Goal: Obtain resource: Download file/media

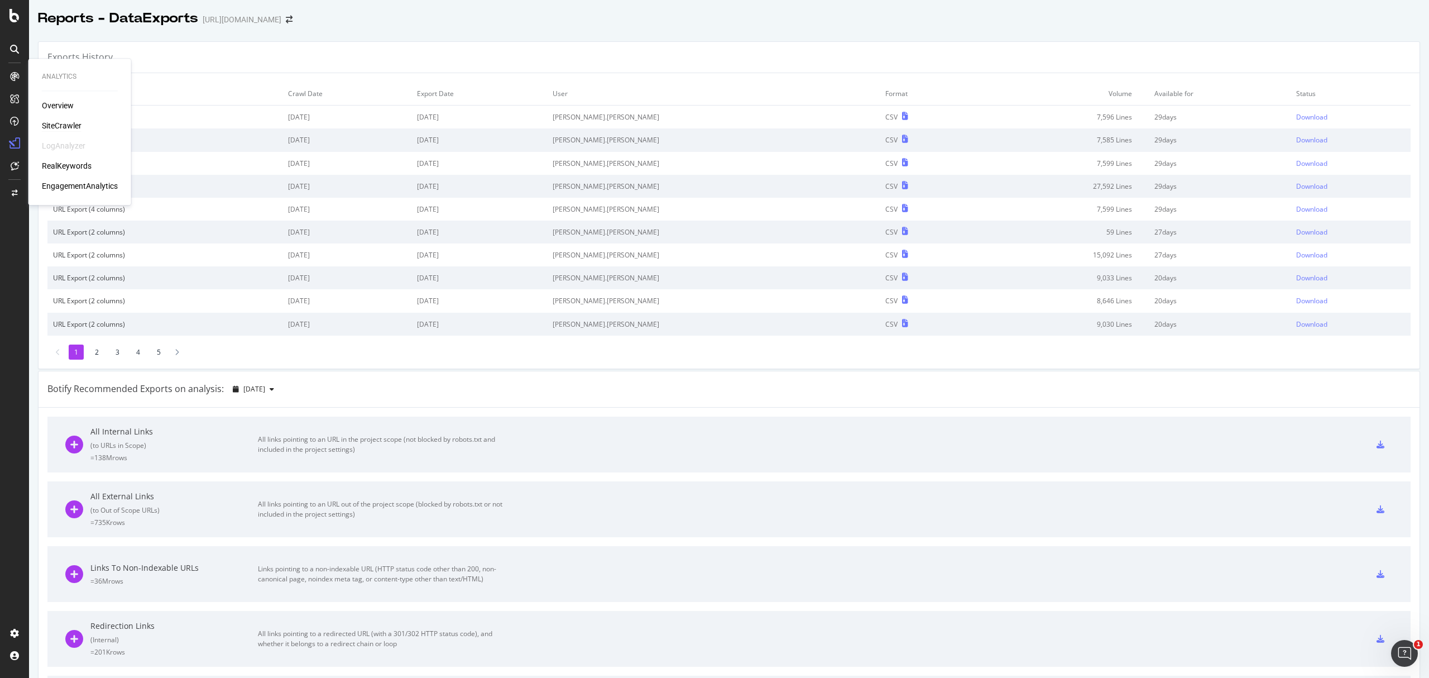
click at [54, 124] on div "SiteCrawler" at bounding box center [62, 125] width 40 height 11
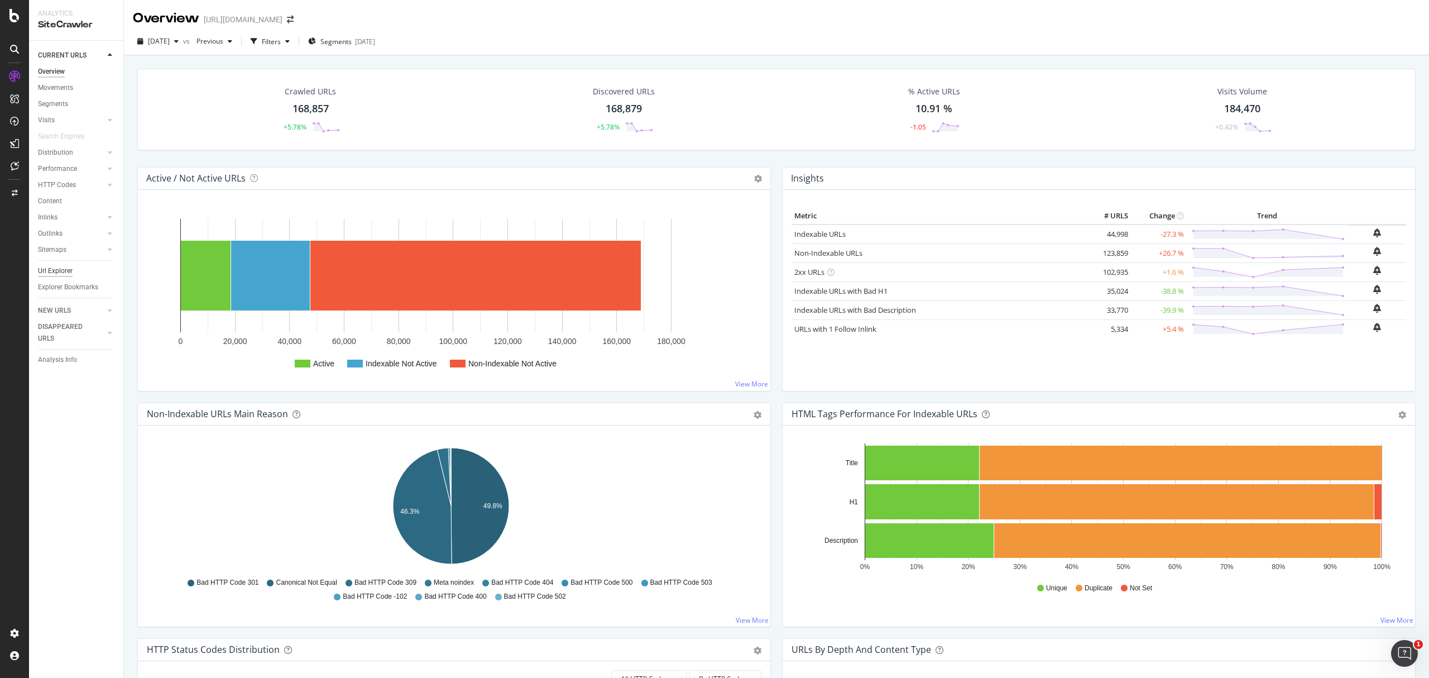
click at [47, 267] on div "Url Explorer" at bounding box center [55, 271] width 35 height 12
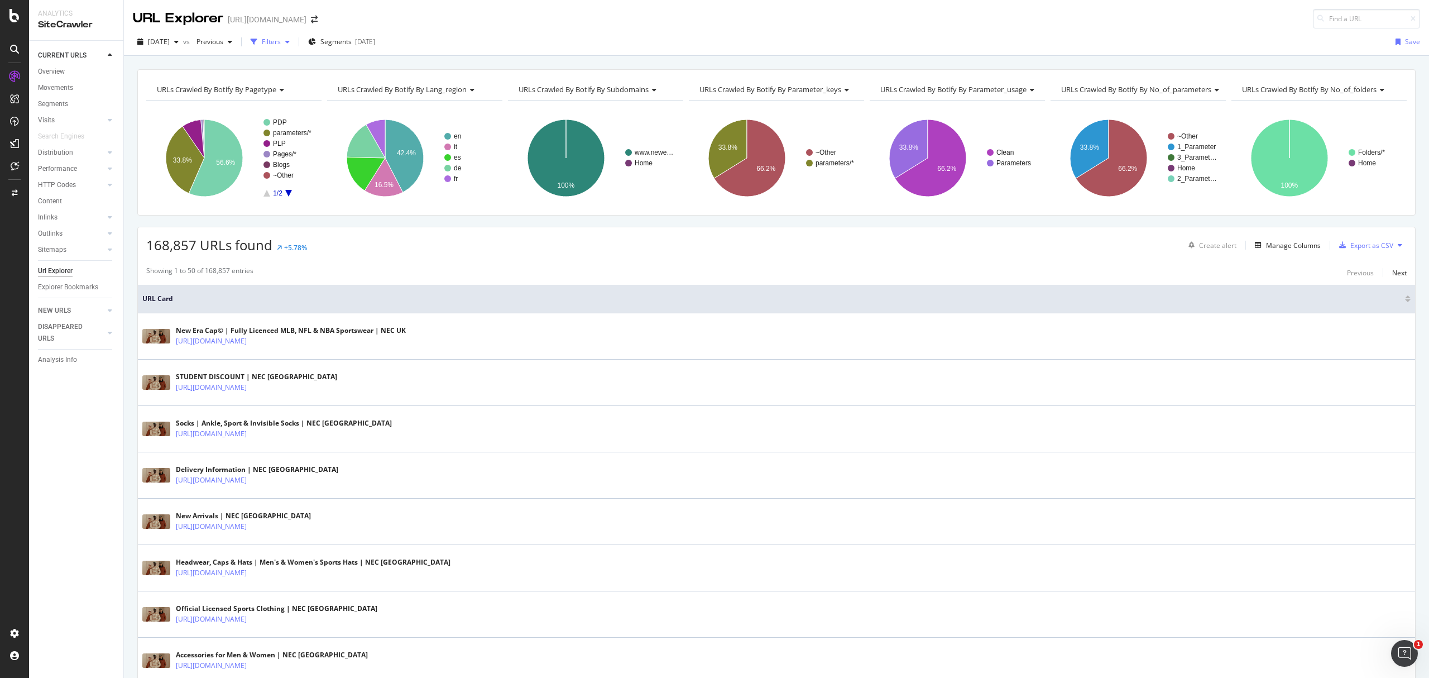
click at [294, 47] on div "Filters" at bounding box center [270, 41] width 48 height 17
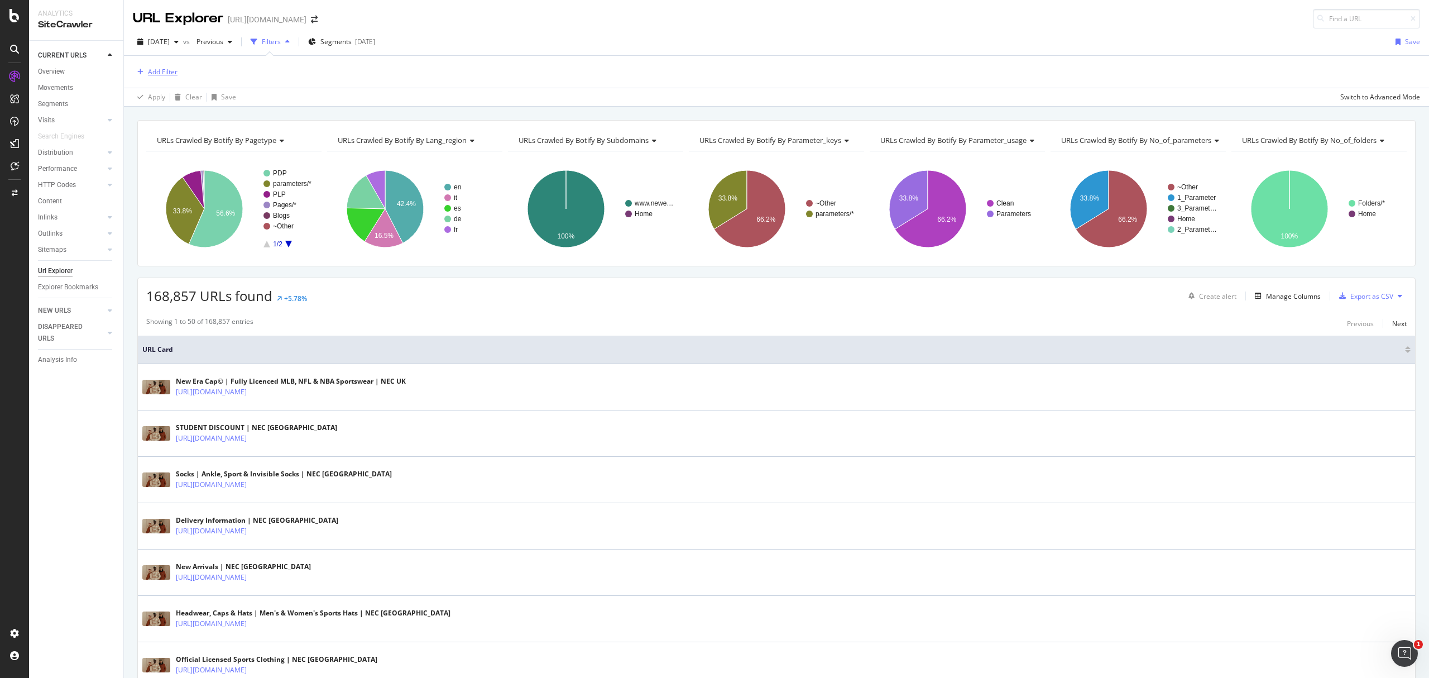
click at [146, 71] on div "button" at bounding box center [140, 72] width 15 height 7
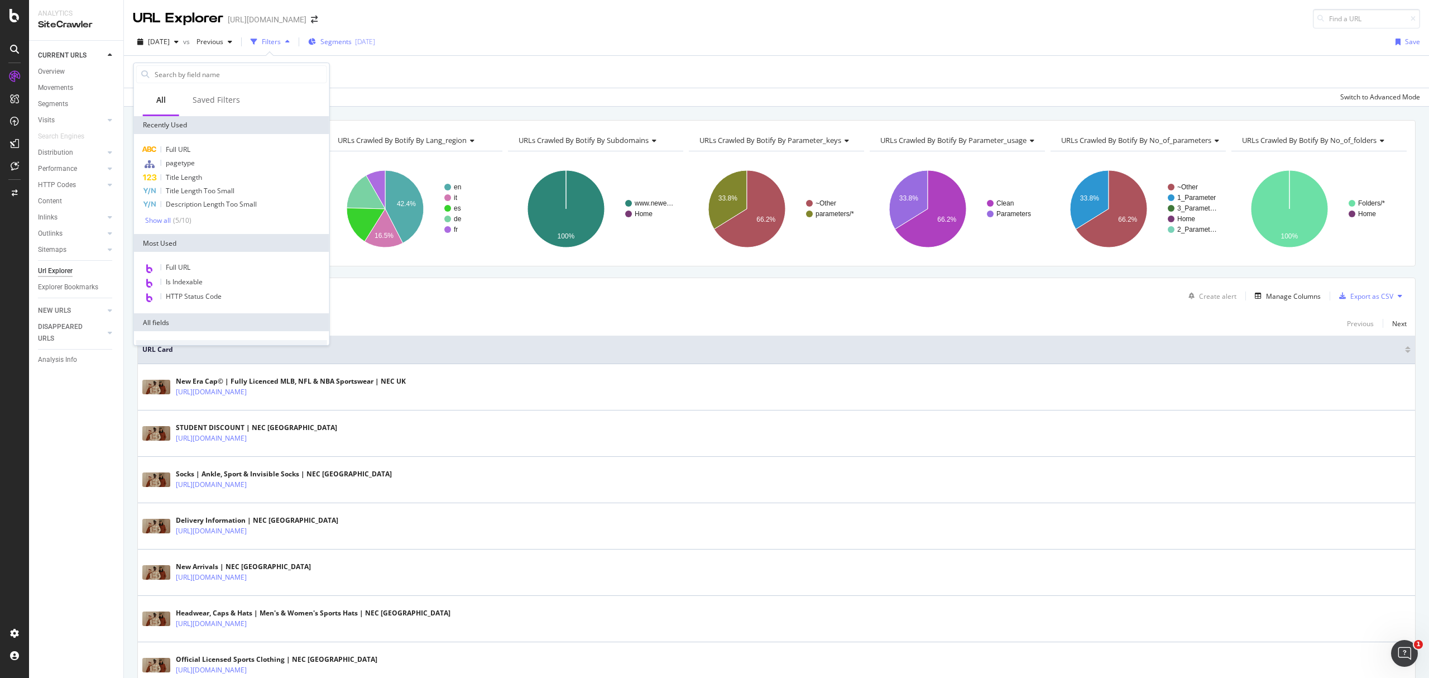
click at [316, 45] on icon "button" at bounding box center [312, 42] width 8 height 7
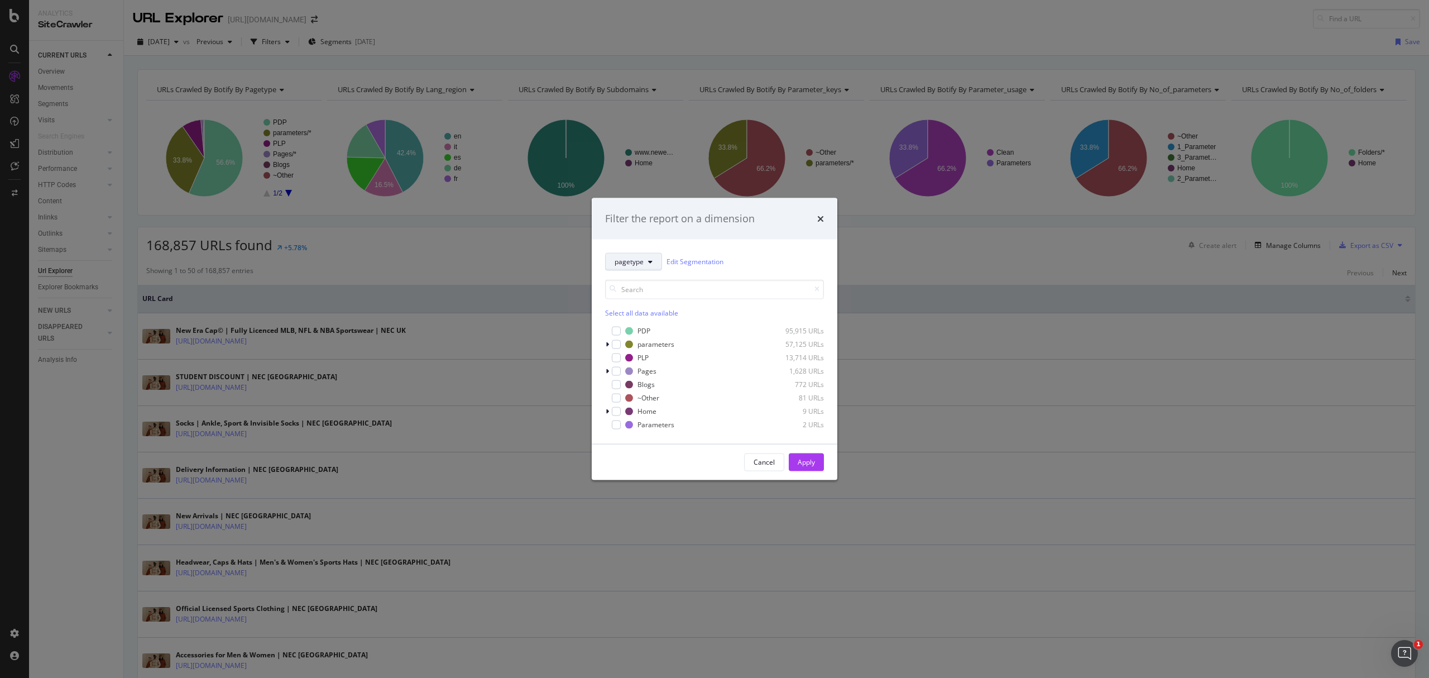
click at [626, 269] on button "pagetype" at bounding box center [633, 261] width 57 height 18
click at [638, 328] on div "lang_region" at bounding box center [651, 322] width 90 height 16
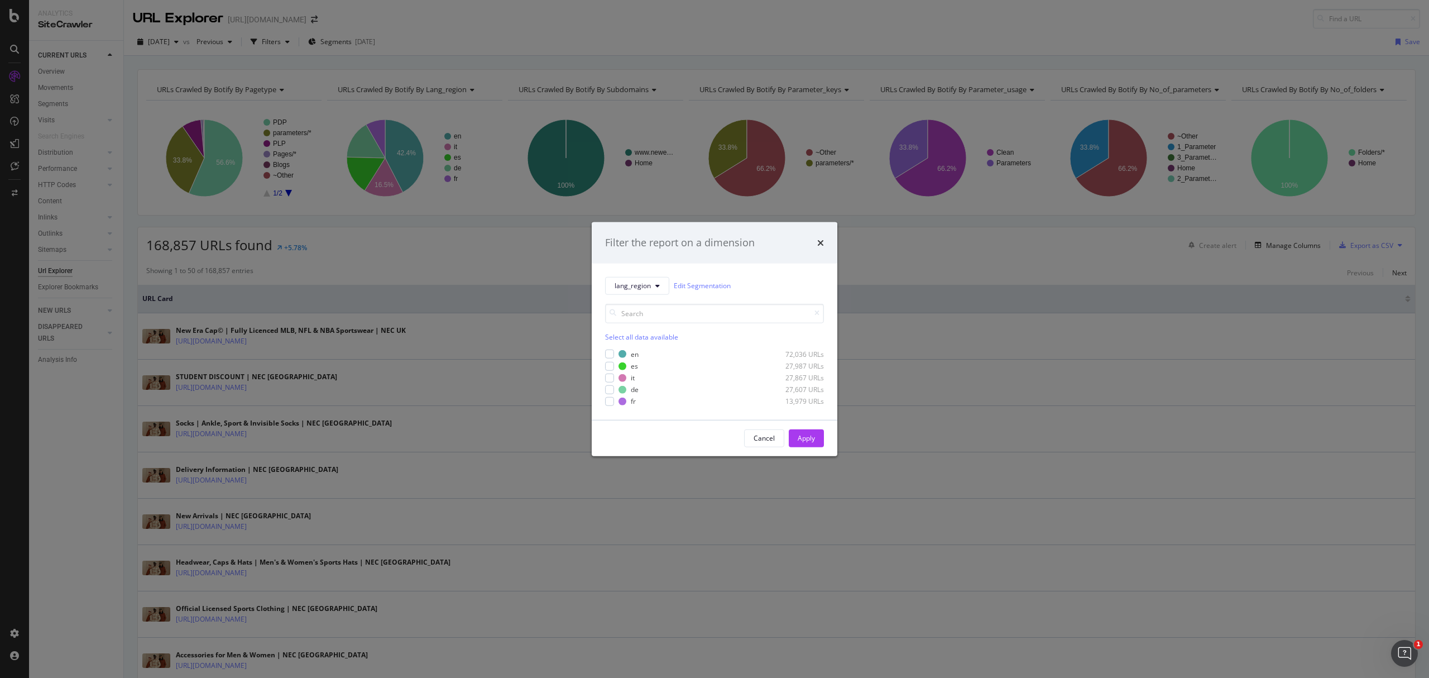
click at [606, 406] on div "lang_region Edit Segmentation Select all data available en 72,036 URLs es 27,98…" at bounding box center [715, 341] width 246 height 156
click at [612, 403] on div "modal" at bounding box center [609, 401] width 9 height 9
click at [803, 444] on div "Apply" at bounding box center [806, 437] width 17 height 17
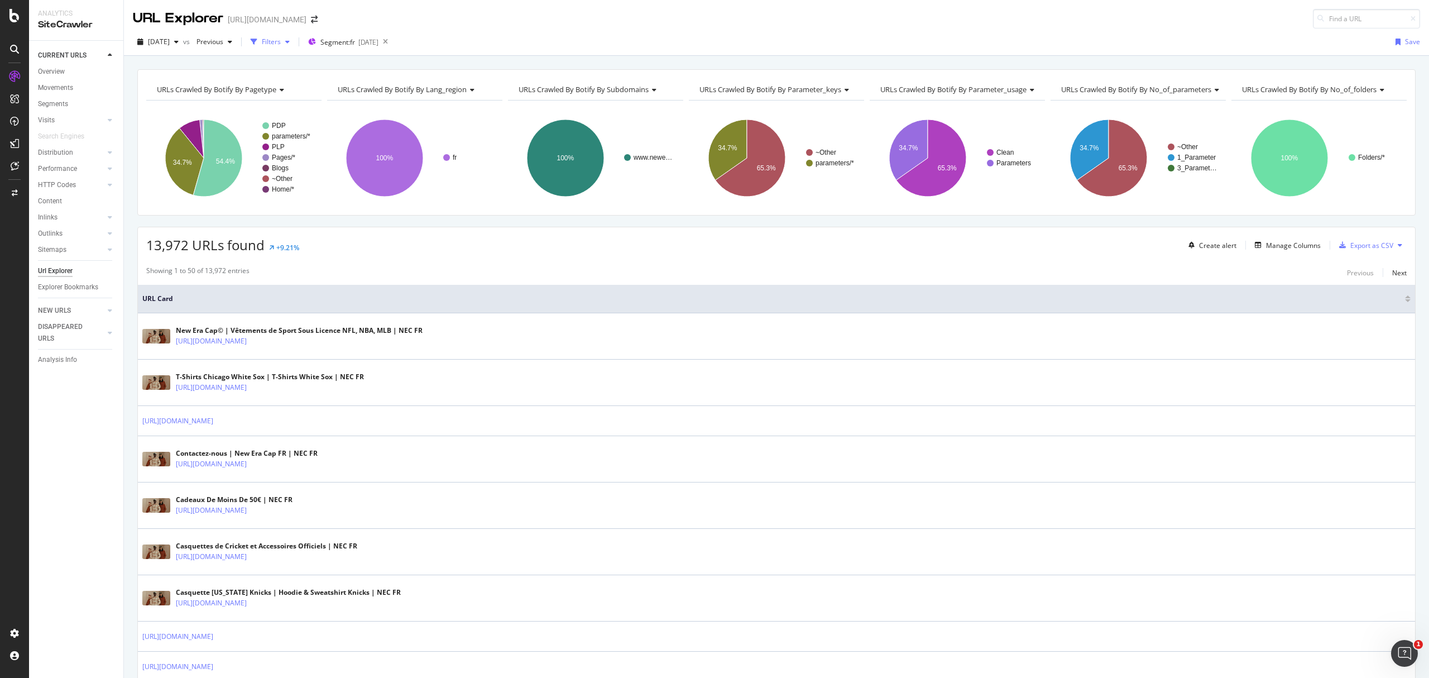
click at [294, 48] on div "Filters" at bounding box center [270, 41] width 48 height 17
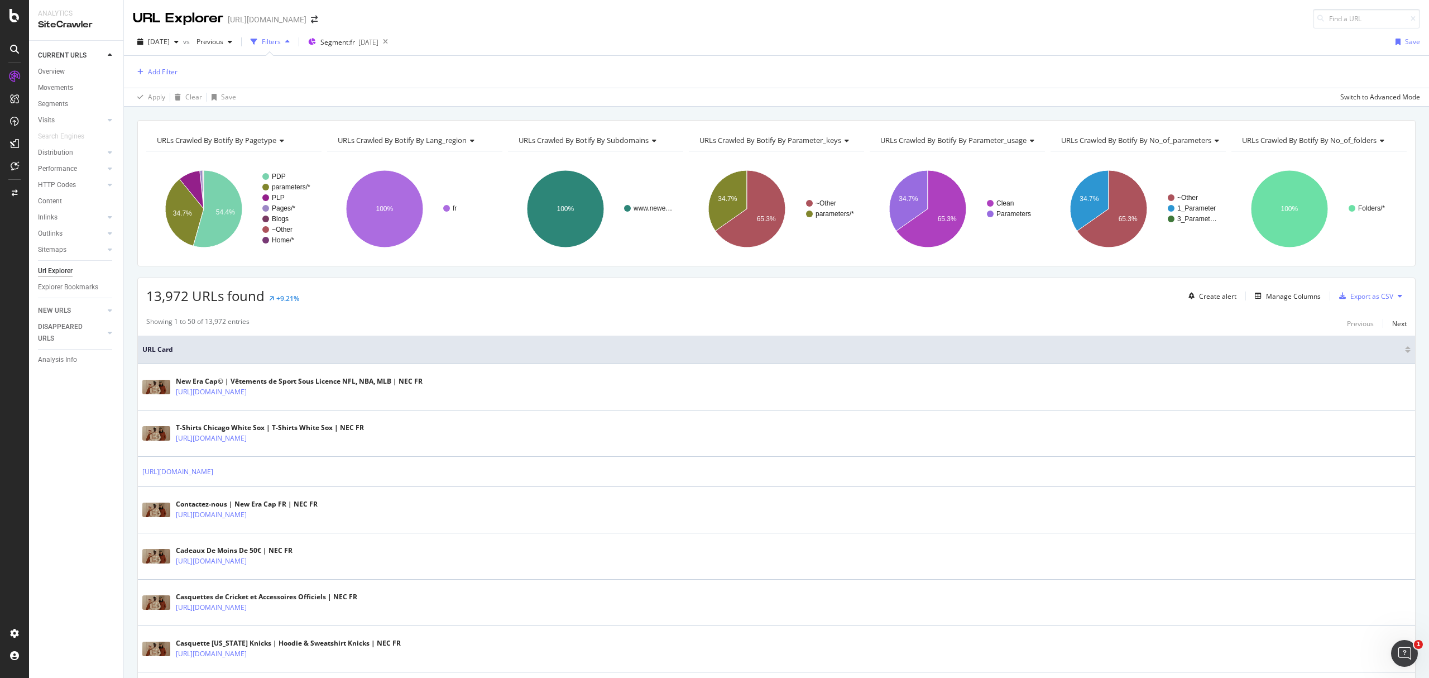
click at [402, 25] on div "URL Explorer [URL][DOMAIN_NAME]" at bounding box center [776, 14] width 1305 height 28
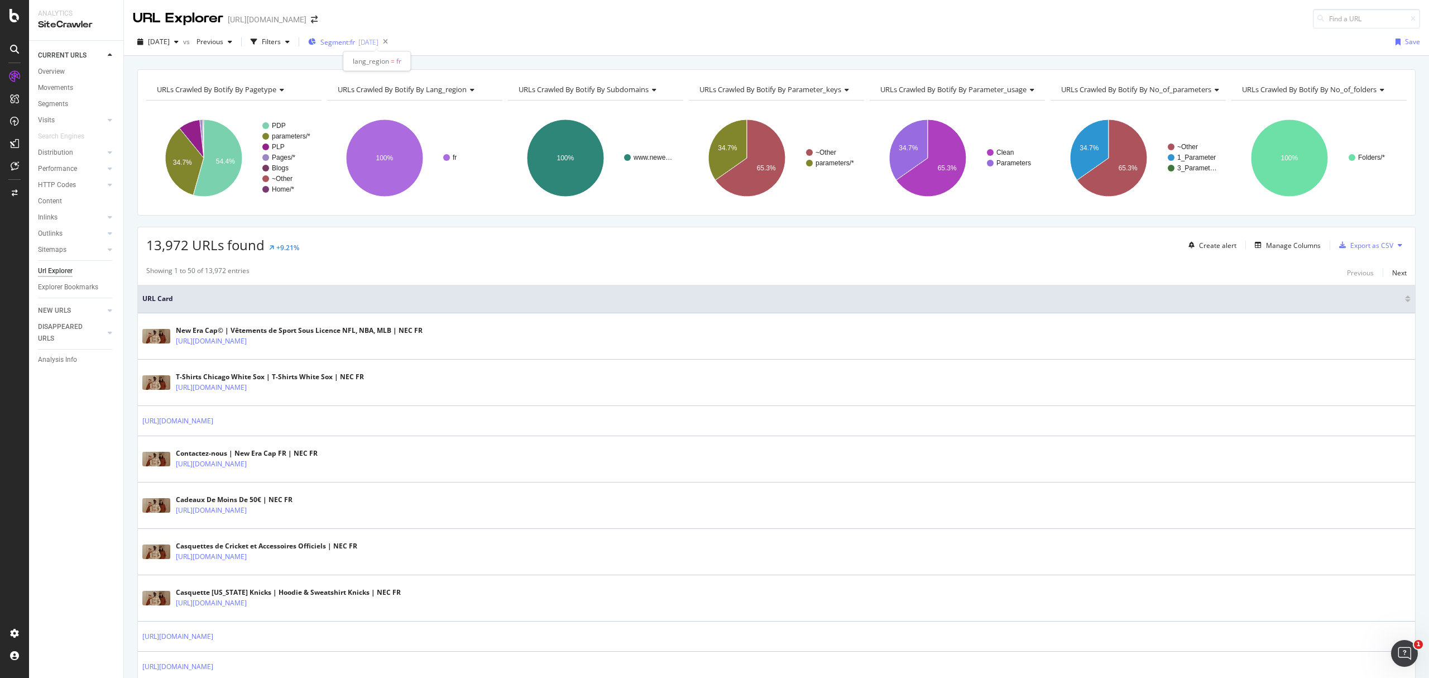
click at [378, 38] on div "[DATE]" at bounding box center [368, 41] width 20 height 9
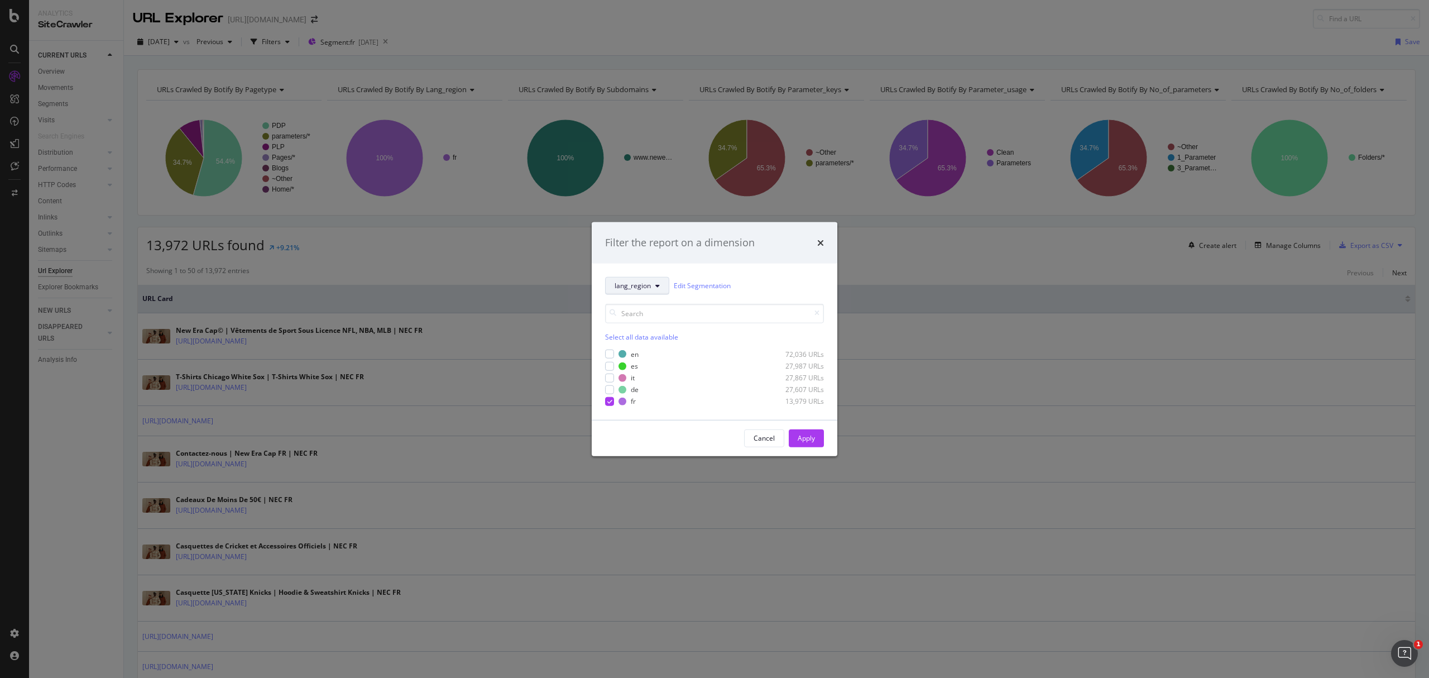
click at [633, 279] on button "lang_region" at bounding box center [637, 285] width 64 height 18
click at [653, 327] on span "pagetype" at bounding box center [650, 326] width 72 height 10
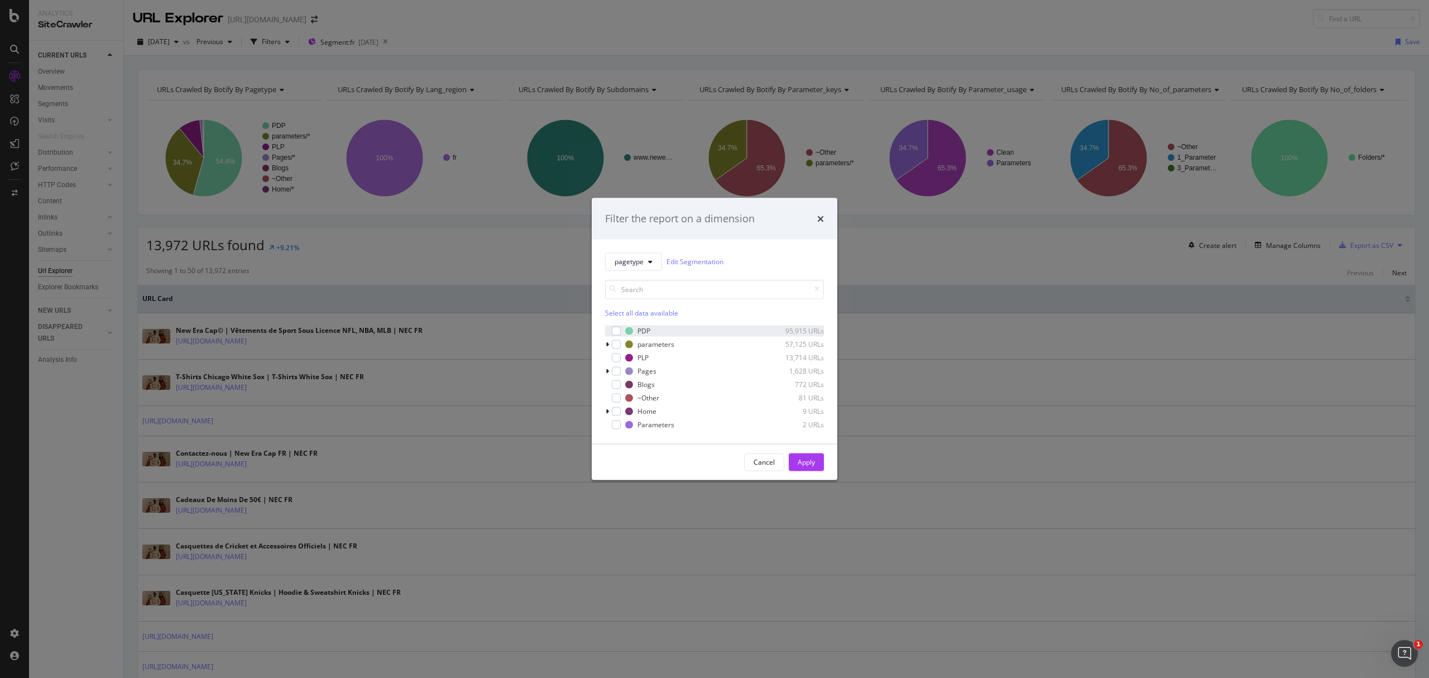
click at [615, 325] on div "PDP 95,915 URLs" at bounding box center [714, 330] width 219 height 11
click at [800, 467] on div "Apply" at bounding box center [806, 461] width 17 height 17
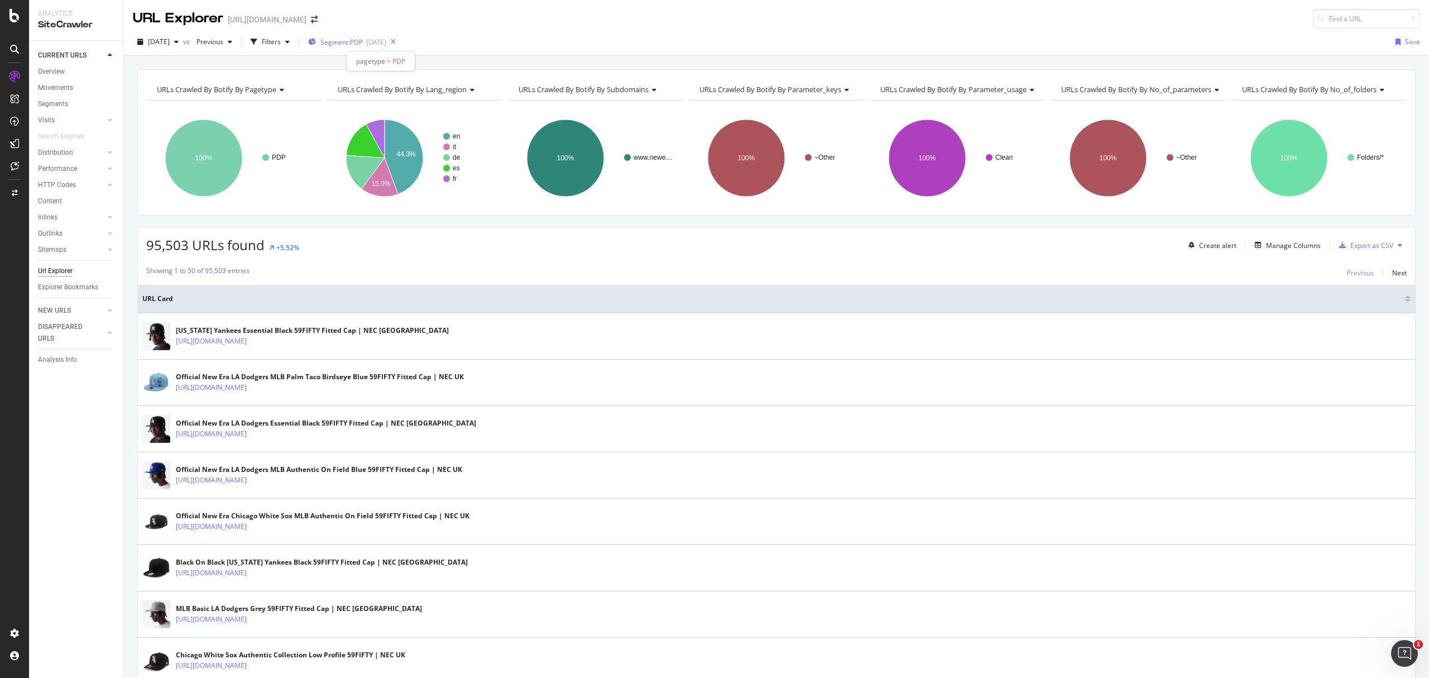
click at [363, 39] on span "Segment: PDP" at bounding box center [341, 41] width 42 height 9
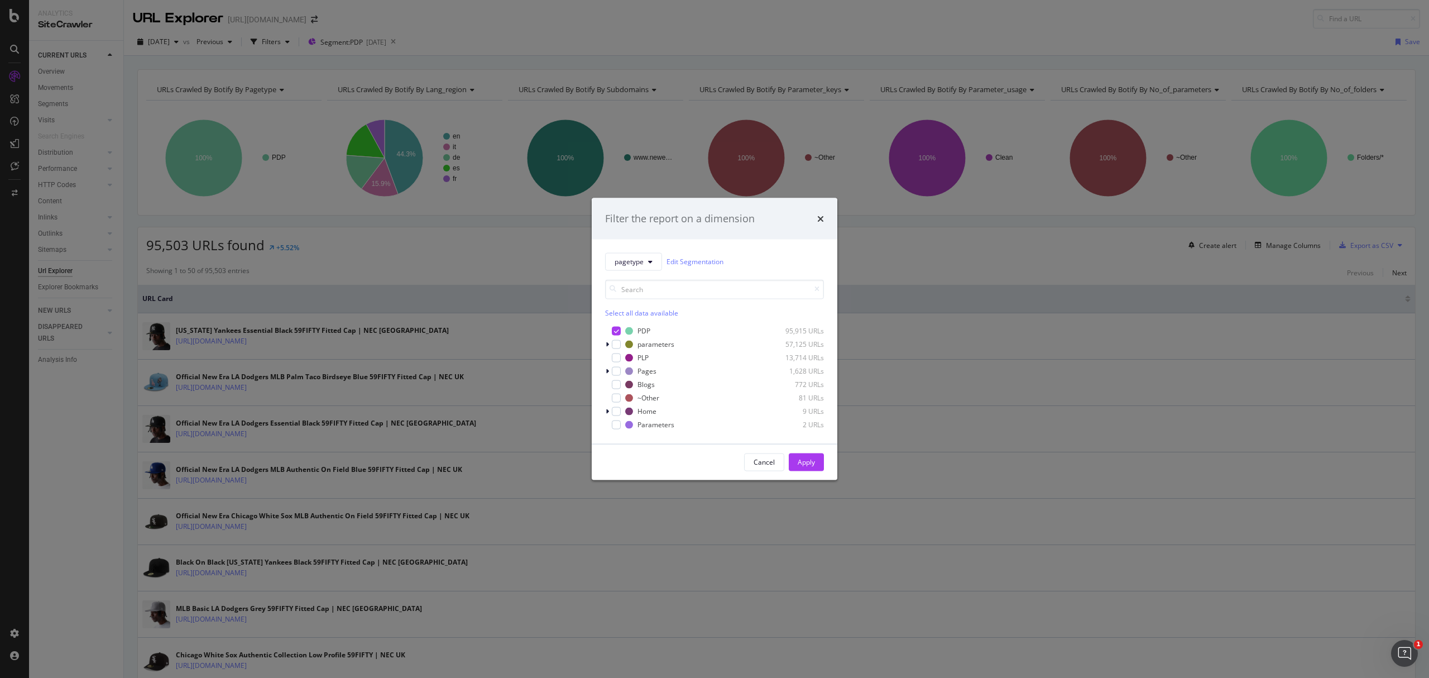
click at [294, 56] on div "Filter the report on a dimension pagetype Edit Segmentation Select all data ava…" at bounding box center [714, 339] width 1429 height 678
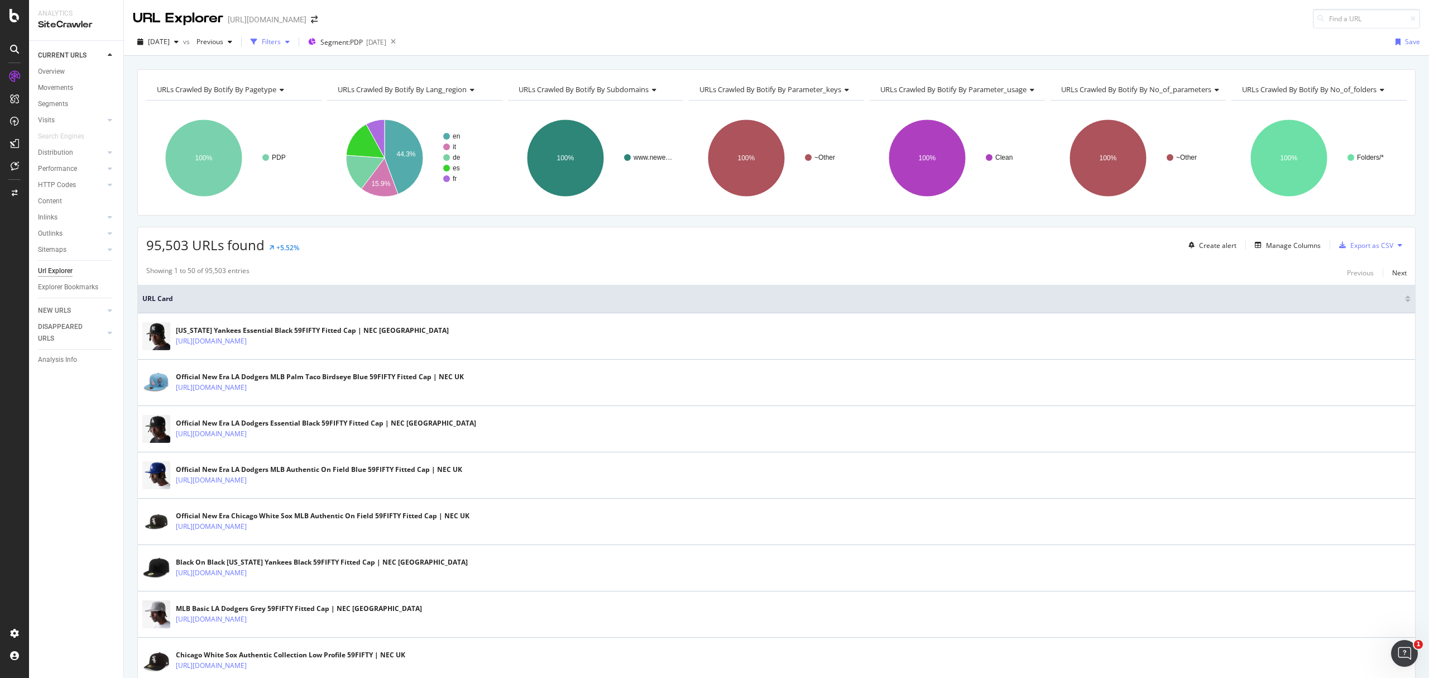
click at [281, 42] on div "Filters" at bounding box center [271, 41] width 19 height 9
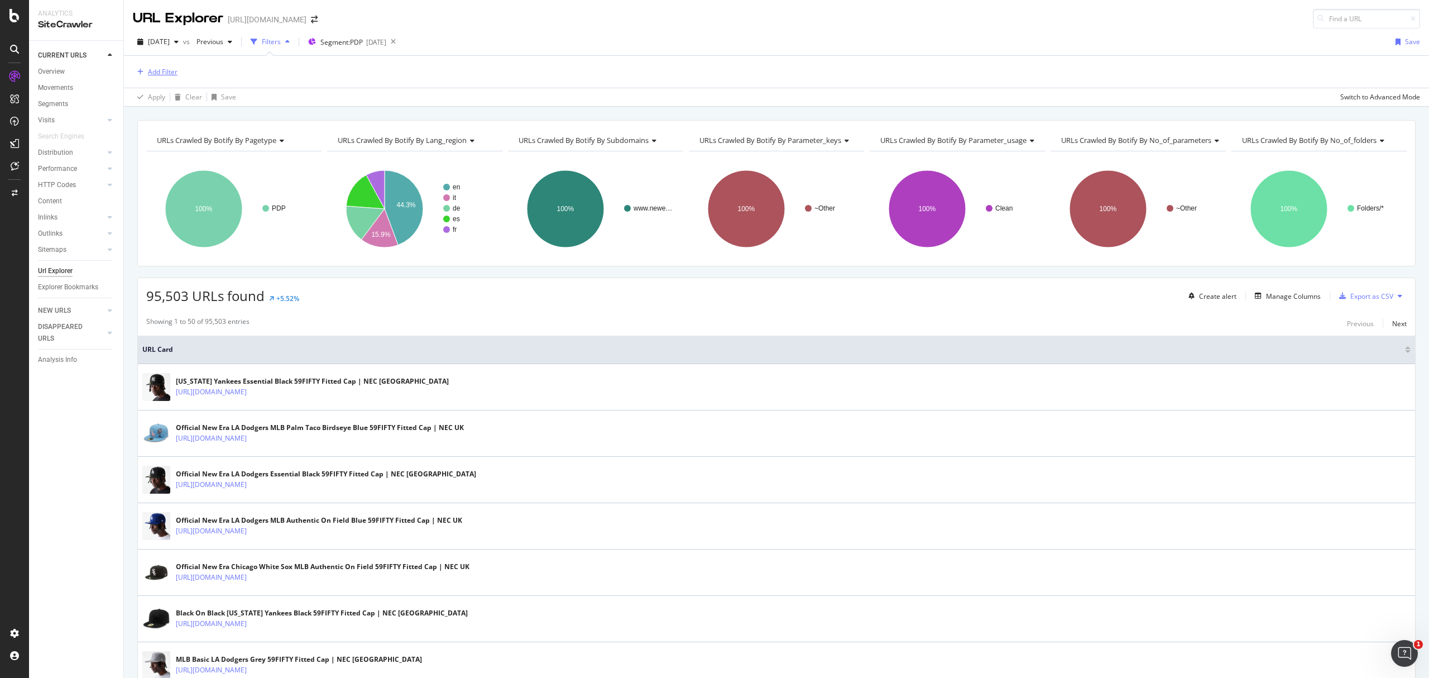
click at [174, 72] on div "Add Filter" at bounding box center [163, 71] width 30 height 9
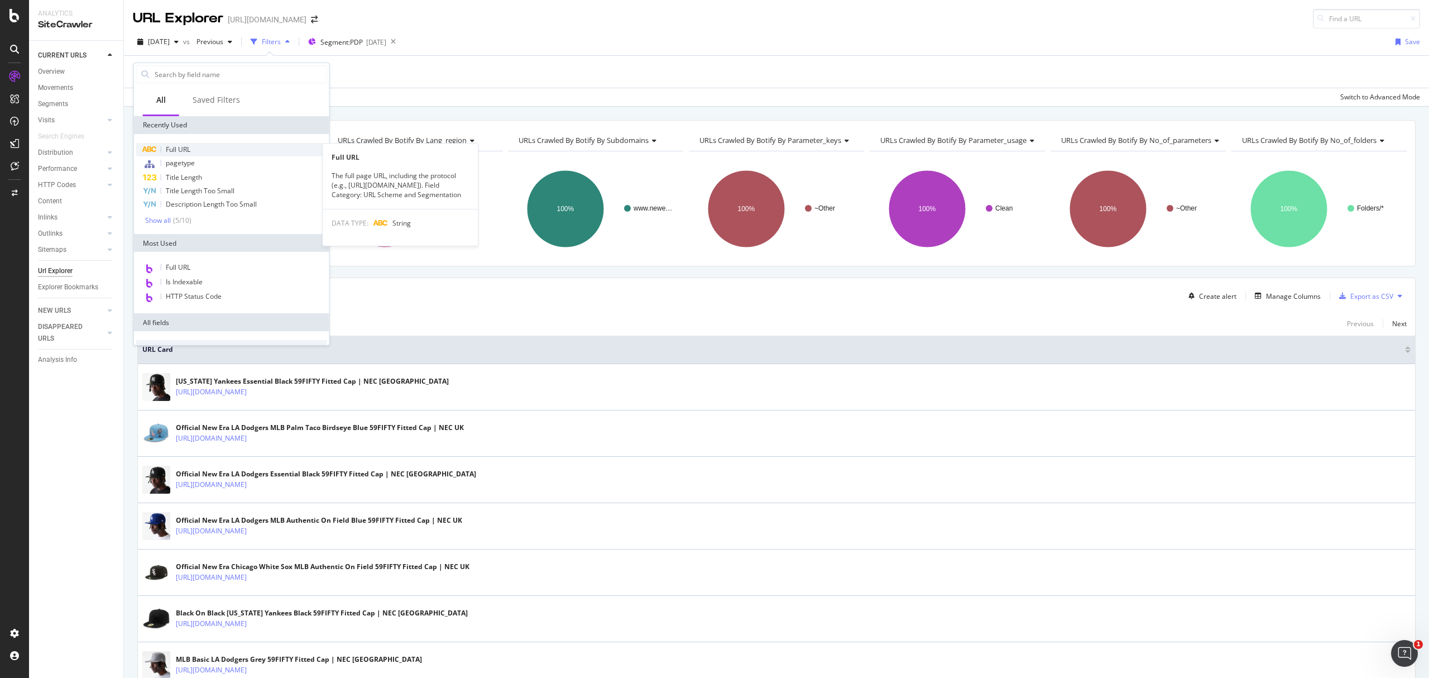
click at [189, 148] on span "Full URL" at bounding box center [178, 149] width 25 height 9
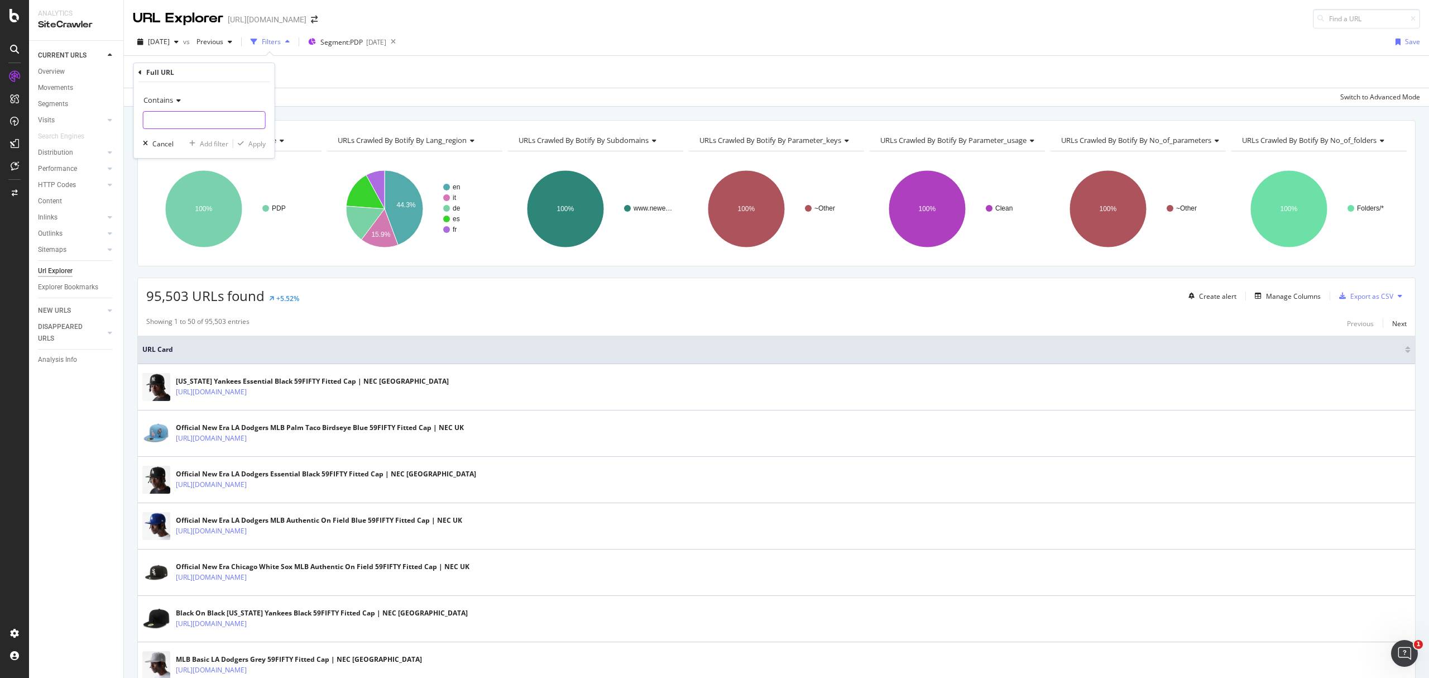
click at [177, 123] on input "text" at bounding box center [204, 120] width 122 height 18
type input "/fr/"
click at [251, 147] on div "Apply" at bounding box center [256, 143] width 17 height 9
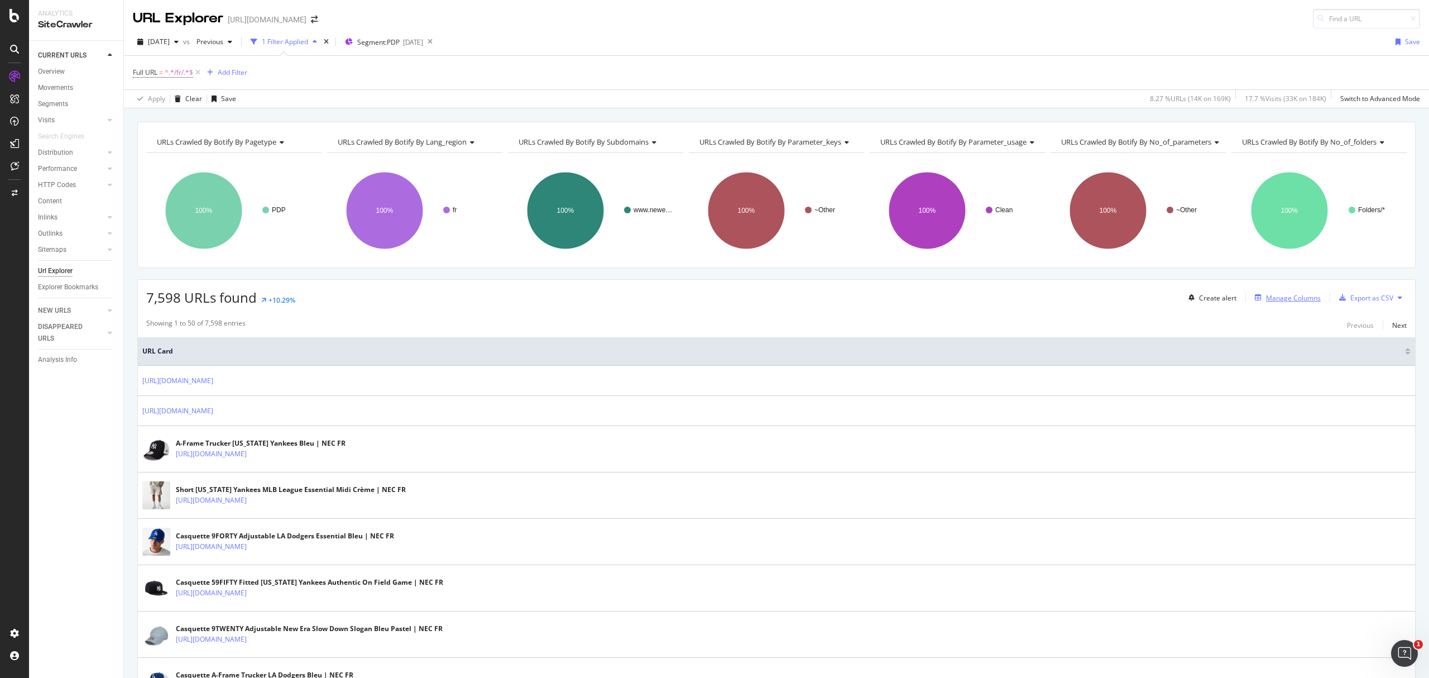
click at [1277, 295] on div "Manage Columns" at bounding box center [1293, 297] width 55 height 9
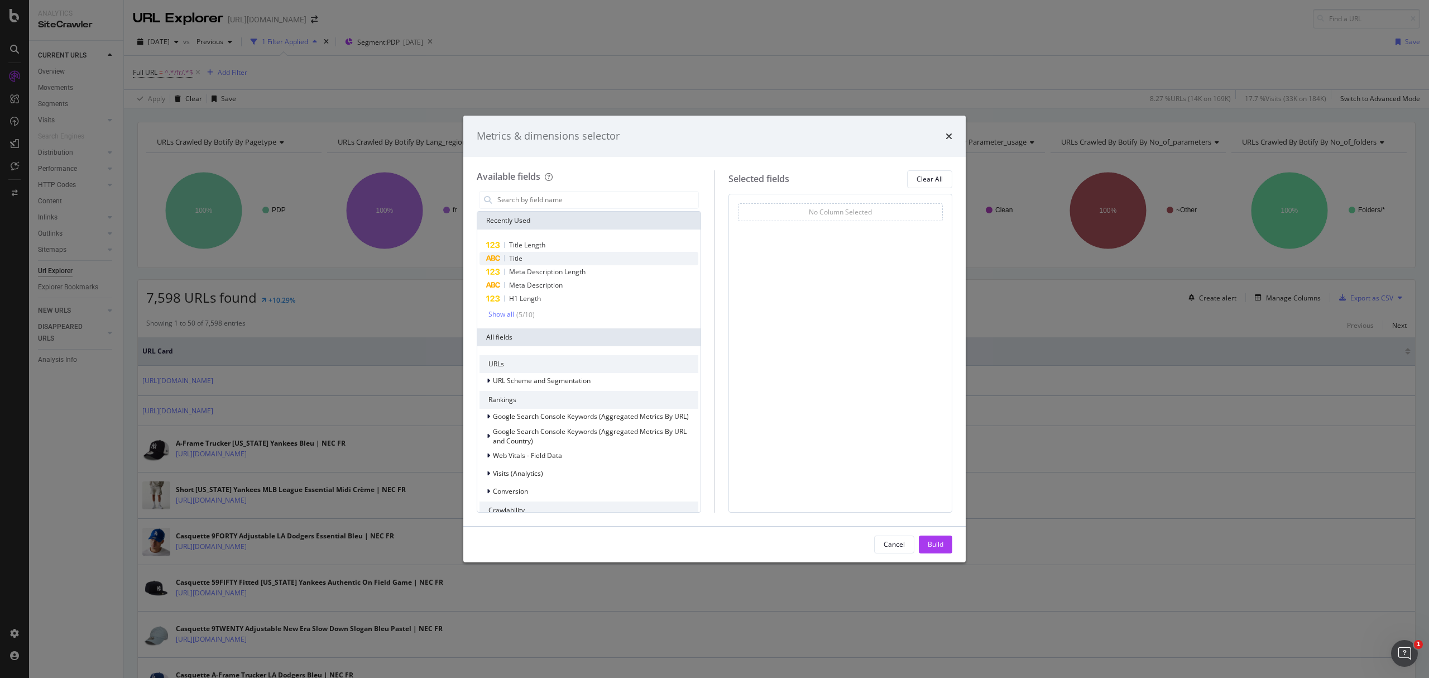
click at [557, 256] on div "Title" at bounding box center [588, 258] width 219 height 13
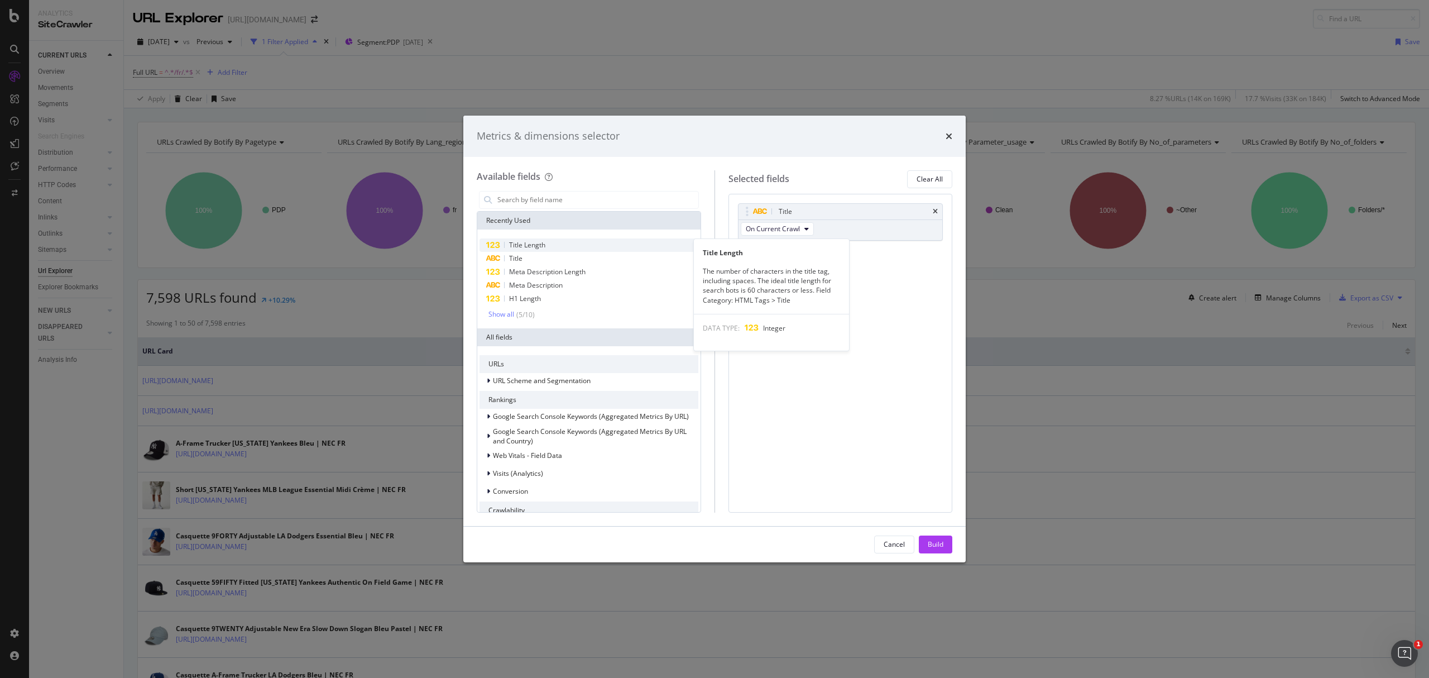
click at [555, 247] on div "Title Length" at bounding box center [588, 244] width 219 height 13
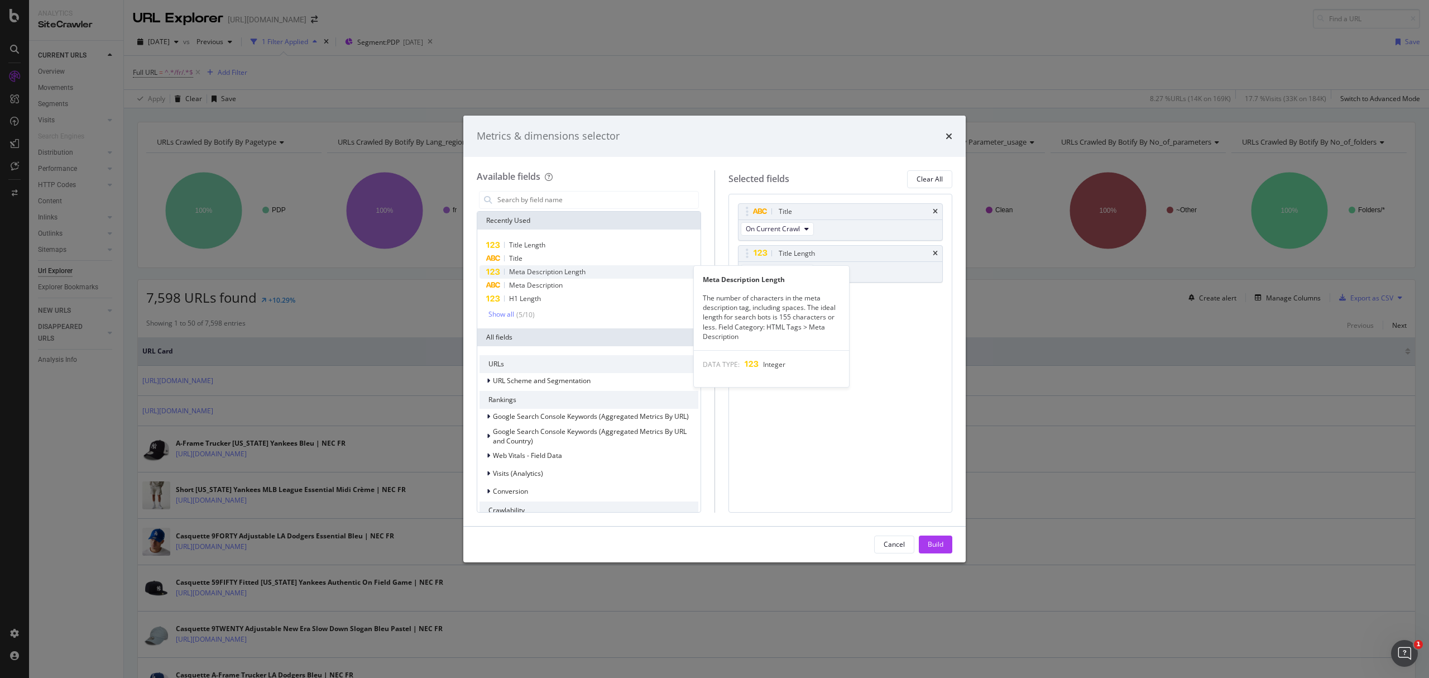
click at [570, 269] on span "Meta Description Length" at bounding box center [547, 271] width 76 height 9
click at [576, 286] on div "Meta Description" at bounding box center [588, 285] width 219 height 13
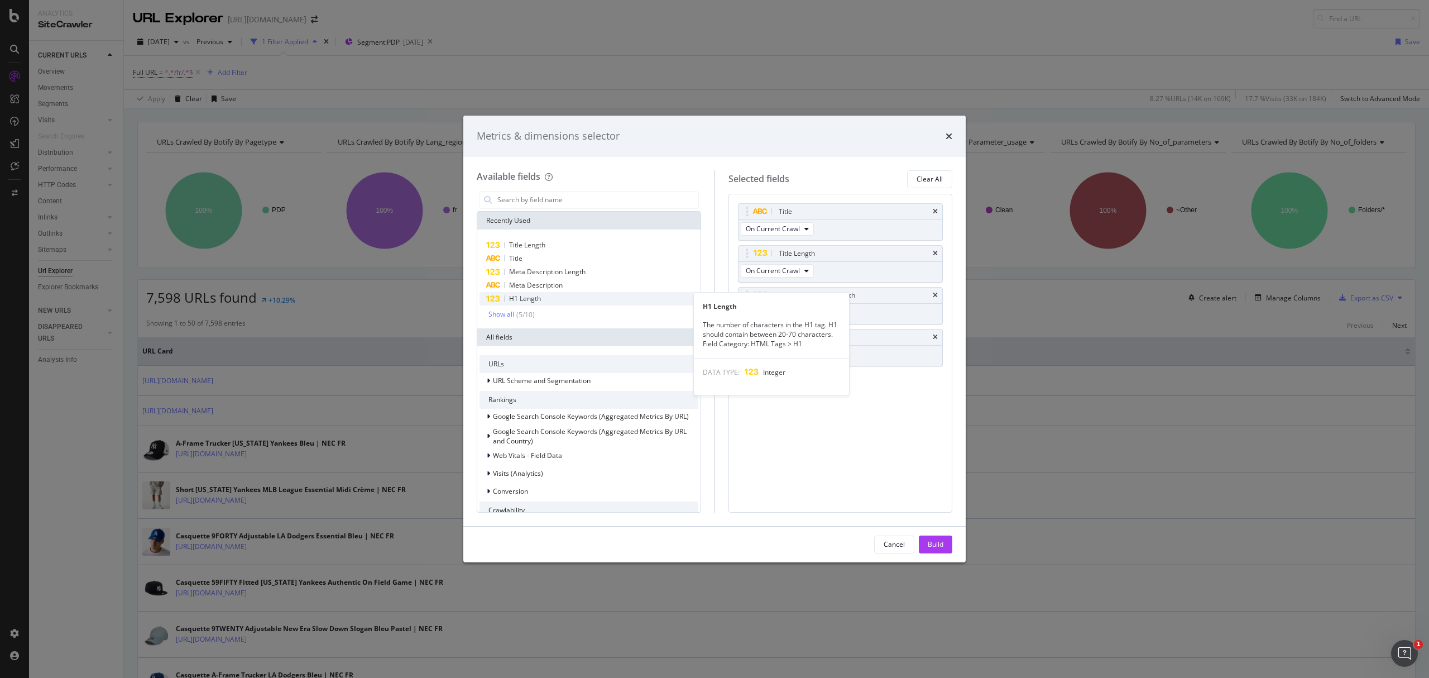
click at [565, 302] on div "H1 Length" at bounding box center [588, 298] width 219 height 13
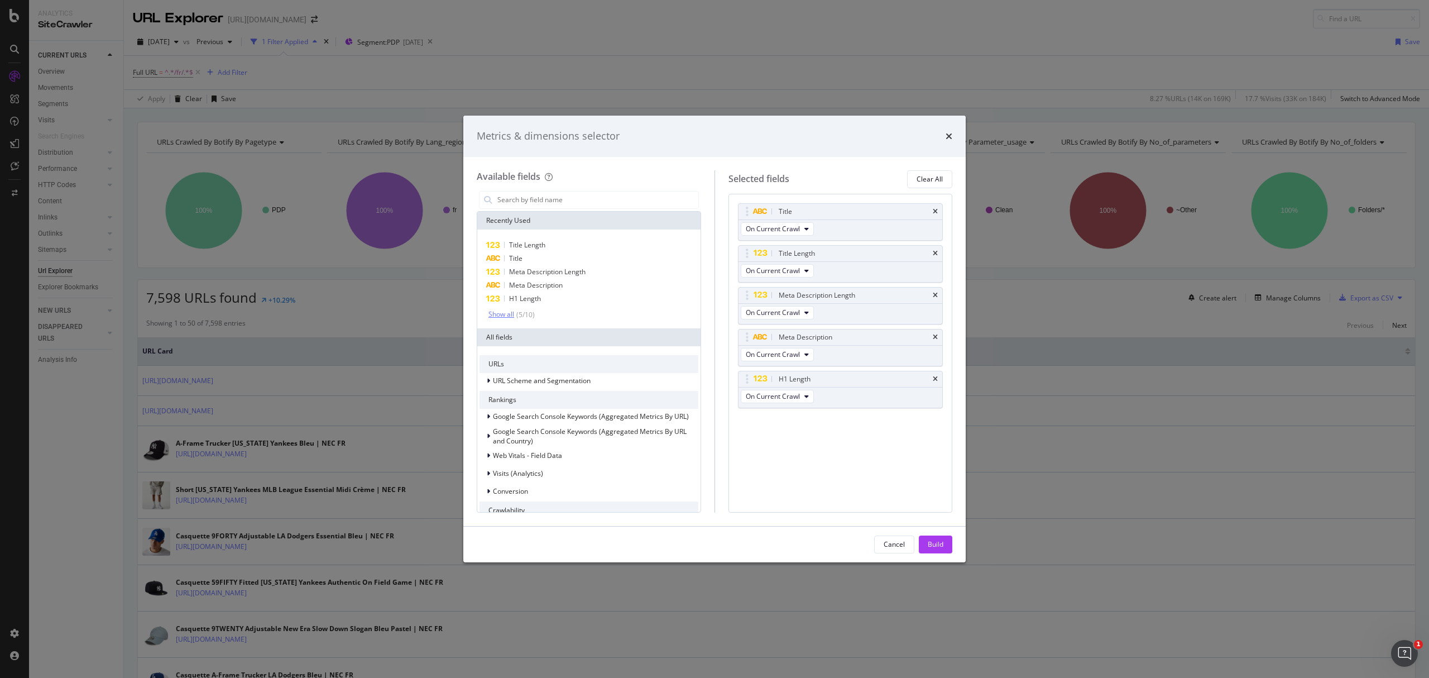
click at [510, 318] on div "Show all" at bounding box center [501, 314] width 26 height 8
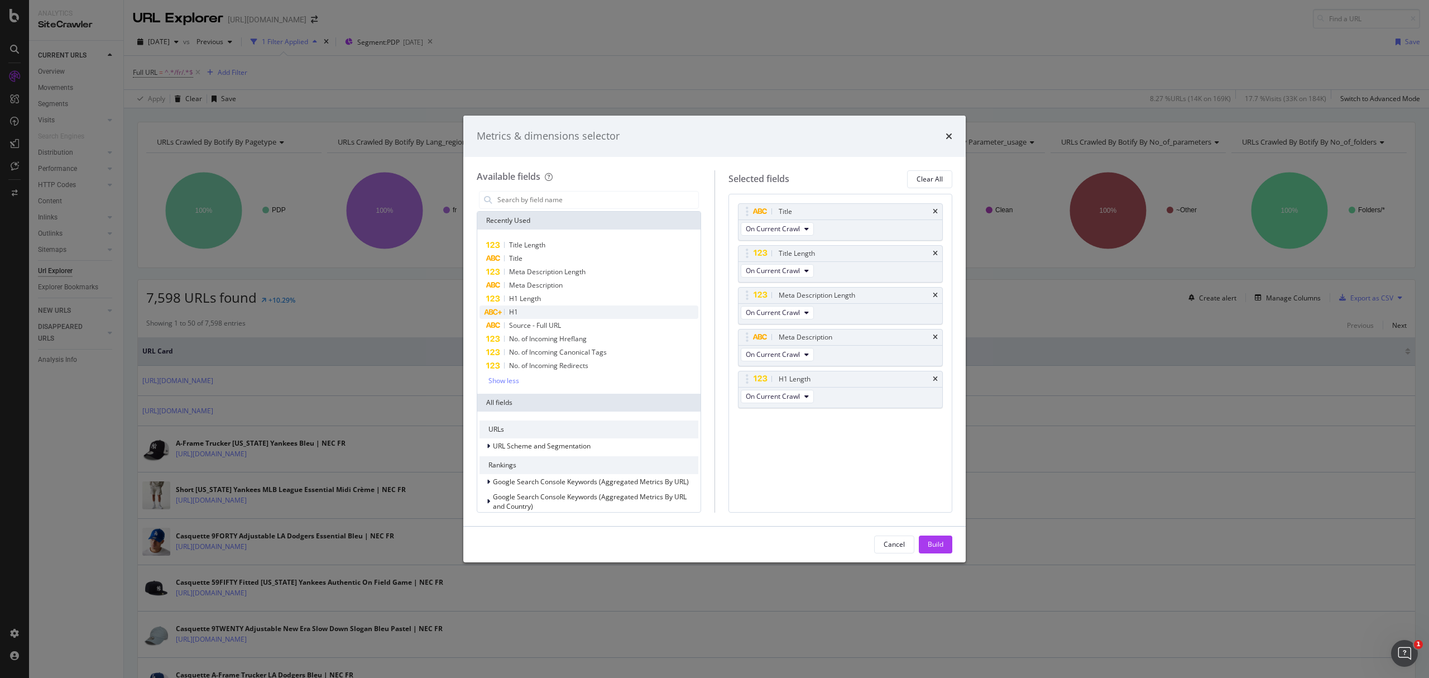
click at [541, 311] on div "H1" at bounding box center [588, 311] width 219 height 13
drag, startPoint x: 865, startPoint y: 445, endPoint x: 882, endPoint y: 405, distance: 43.5
click at [860, 400] on body "Analytics SiteCrawler CURRENT URLS Overview Movements Segments Visits Analysis …" at bounding box center [714, 339] width 1429 height 678
drag, startPoint x: 746, startPoint y: 351, endPoint x: 748, endPoint y: 308, distance: 42.5
click at [748, 308] on body "Analytics SiteCrawler CURRENT URLS Overview Movements Segments Visits Analysis …" at bounding box center [714, 339] width 1429 height 678
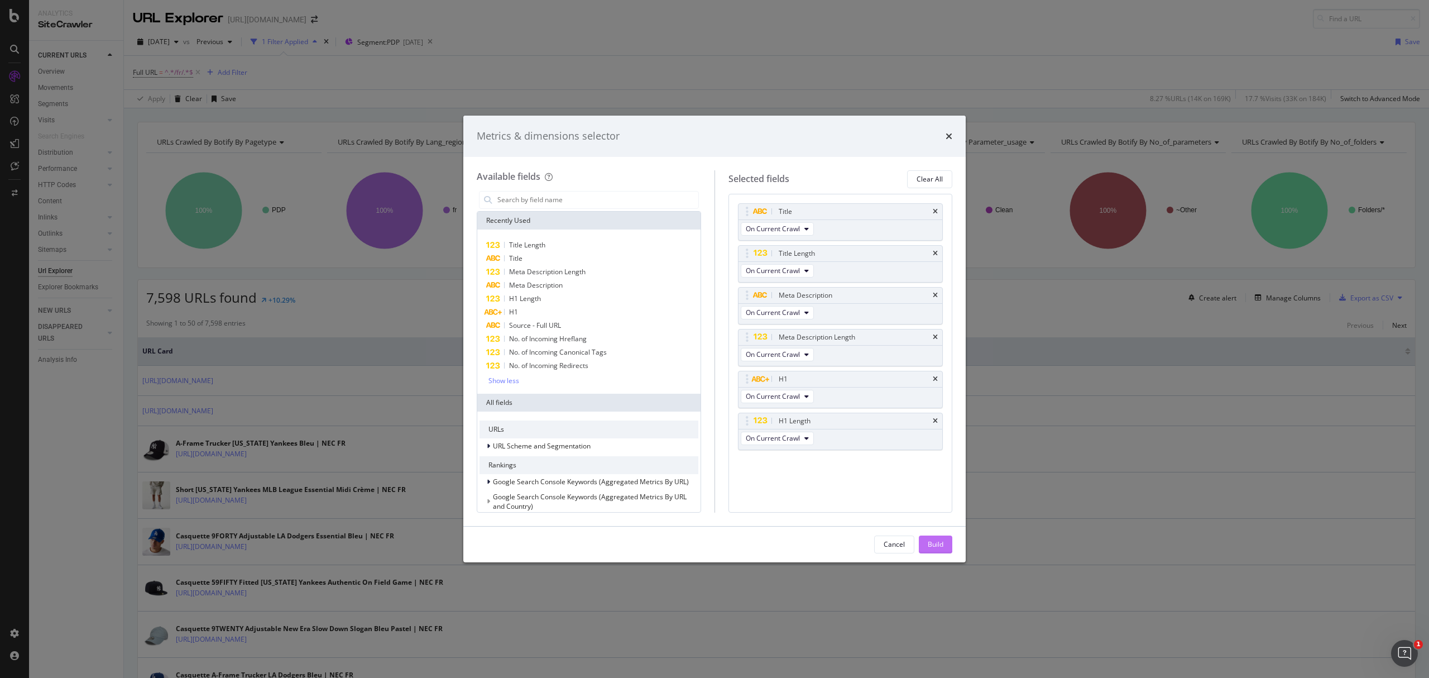
click at [947, 538] on button "Build" at bounding box center [935, 544] width 33 height 18
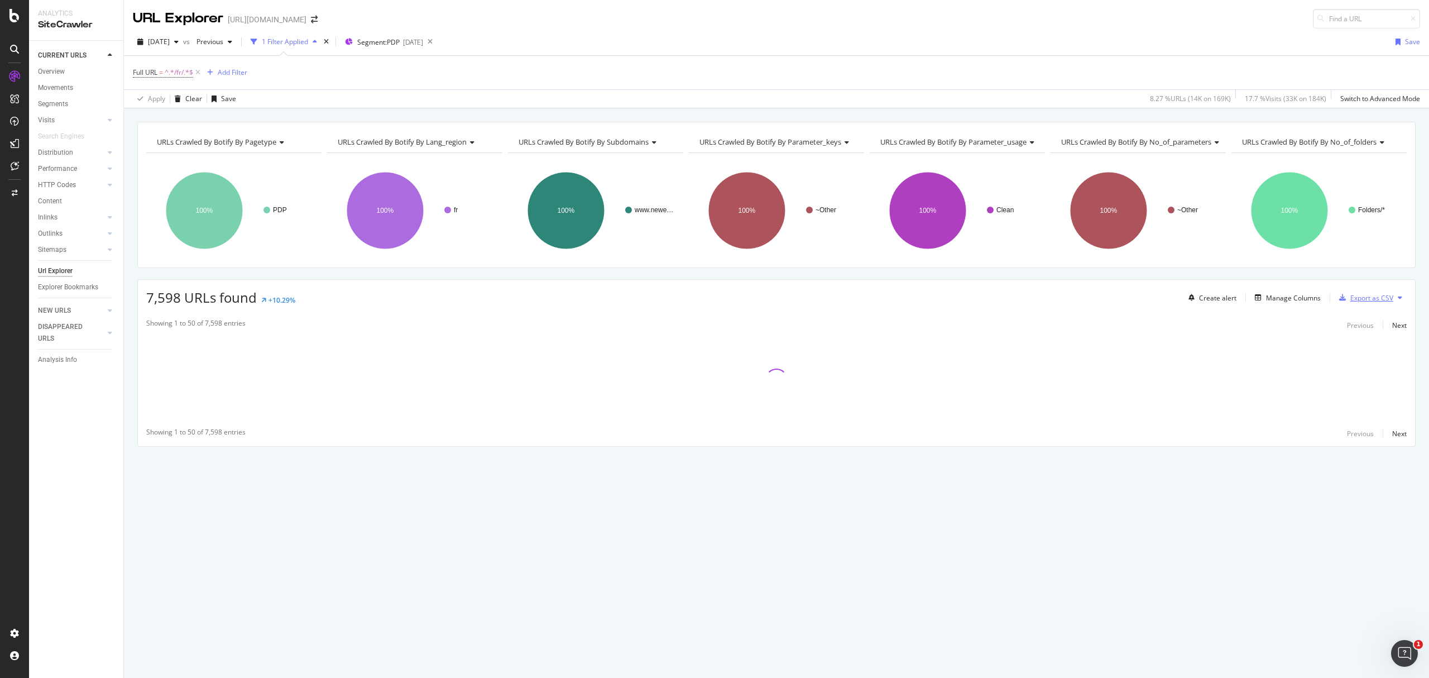
click at [1362, 306] on div "Export as CSV" at bounding box center [1363, 297] width 59 height 17
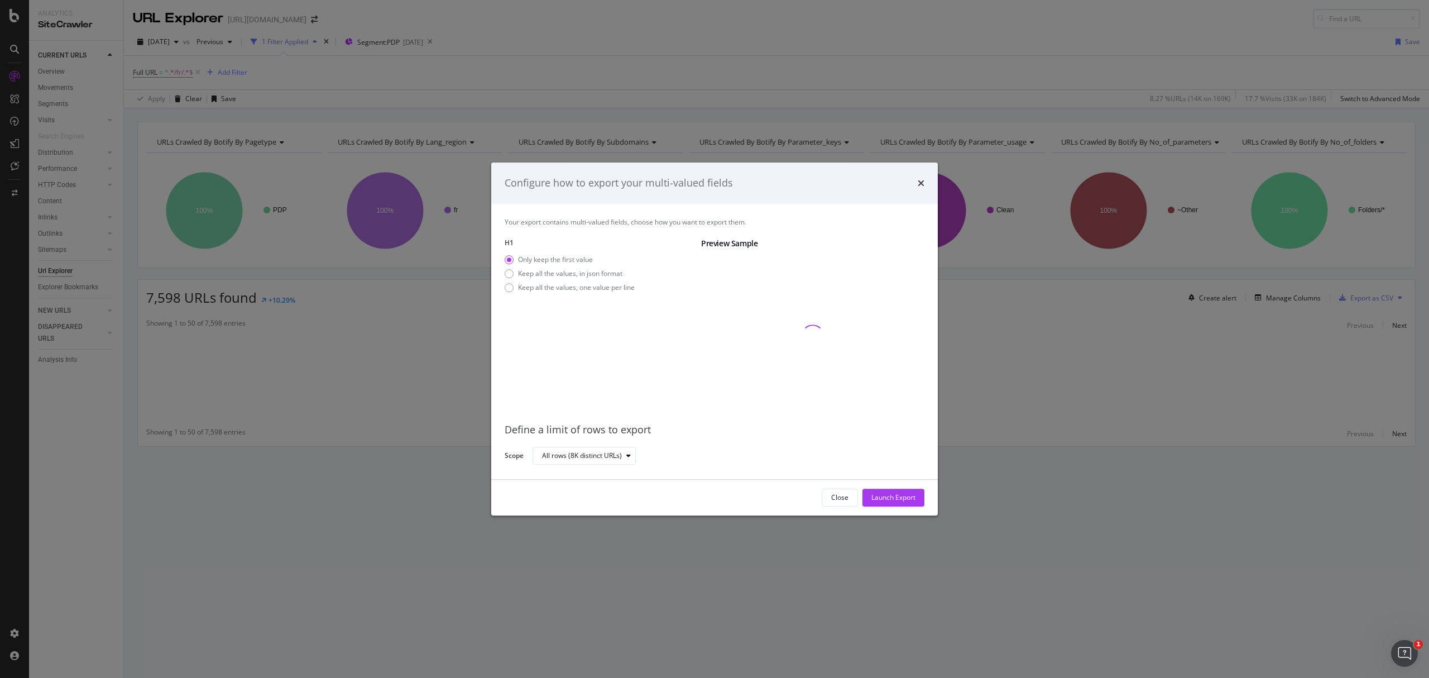
click at [606, 284] on div "Keep all the values, one value per line" at bounding box center [576, 286] width 117 height 9
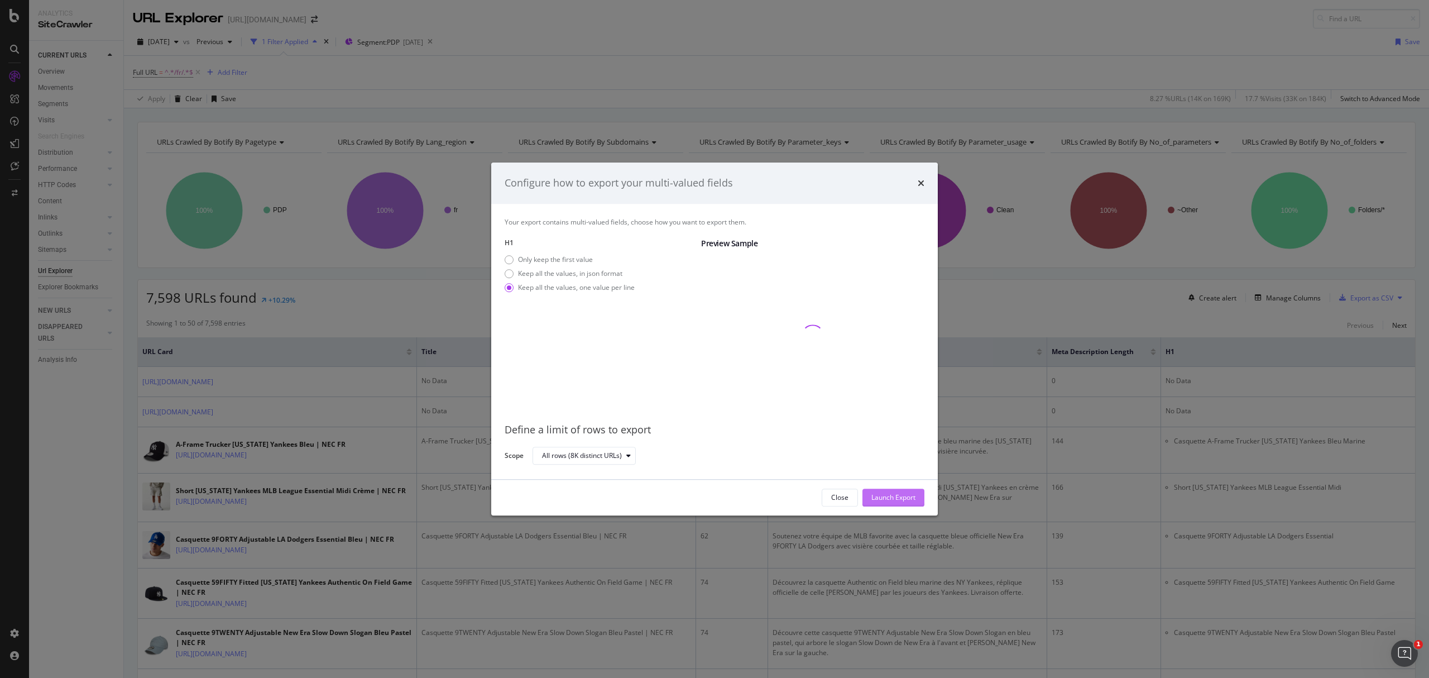
click at [878, 496] on div "Launch Export" at bounding box center [893, 496] width 44 height 9
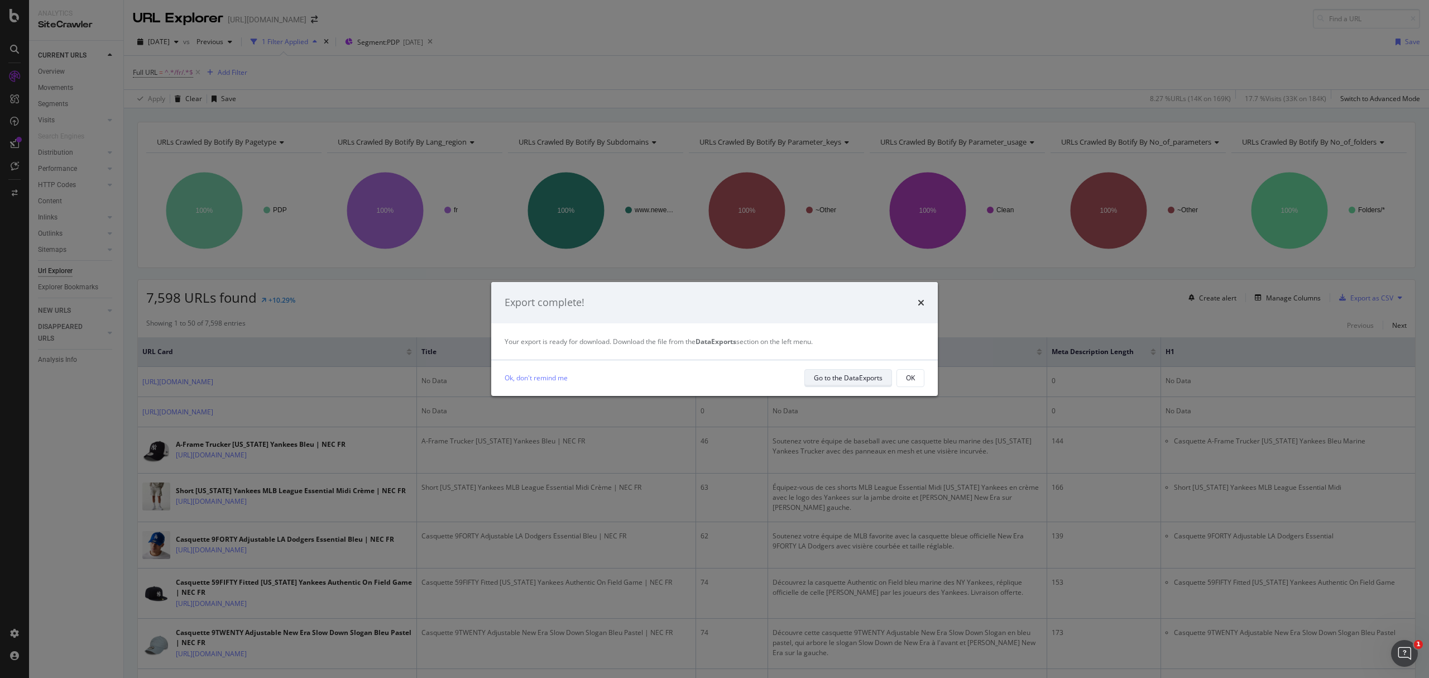
click at [810, 377] on button "Go to the DataExports" at bounding box center [848, 378] width 88 height 18
